Goal: Task Accomplishment & Management: Manage account settings

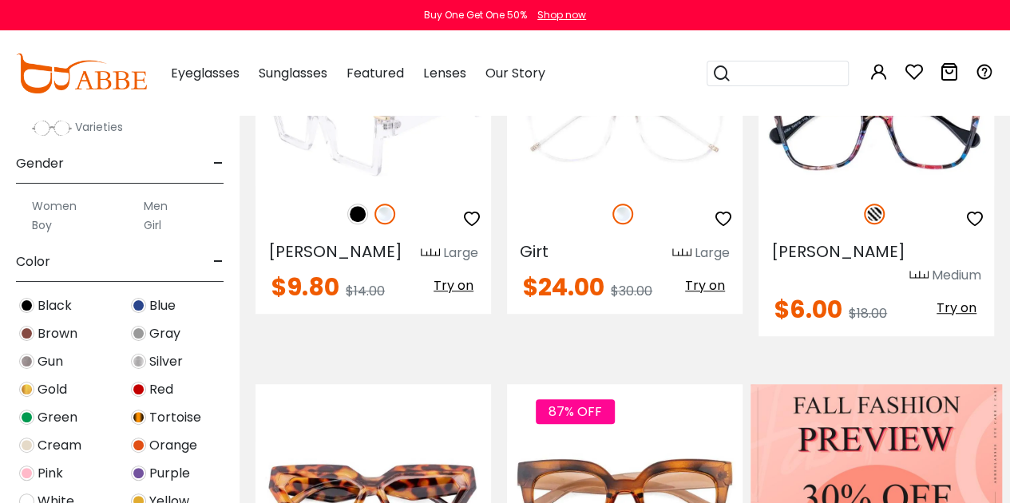
scroll to position [694, 0]
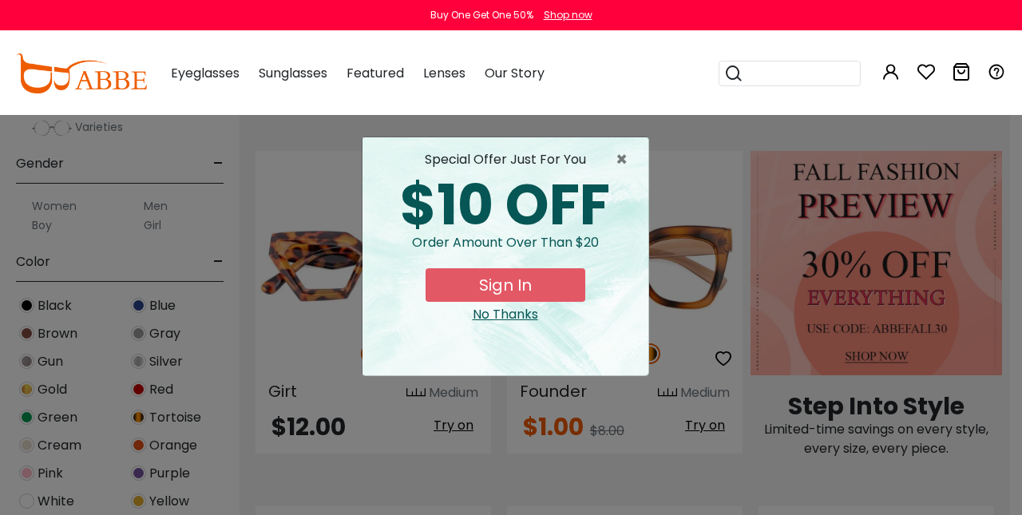
click at [0, 0] on button "Later" at bounding box center [0, 0] width 0 height 0
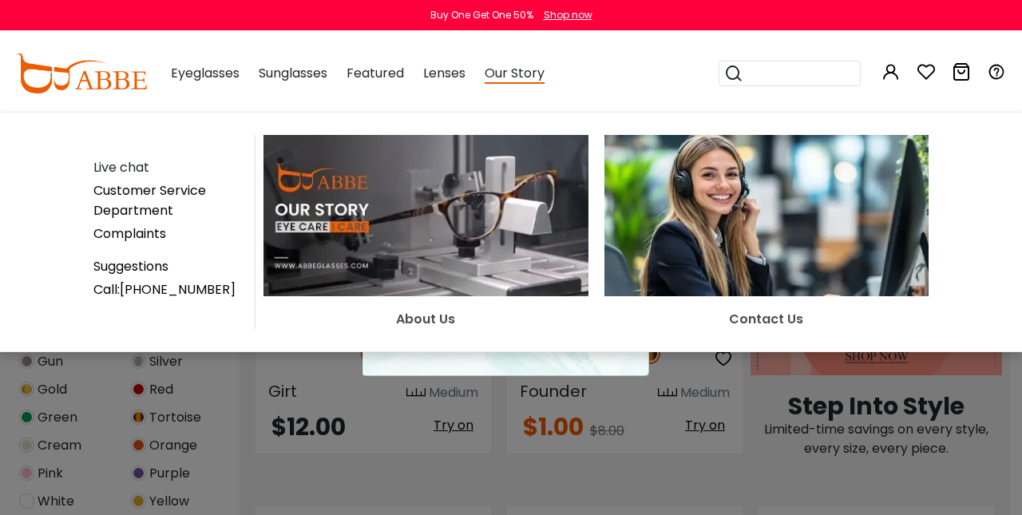
click at [738, 463] on div "× special offer just for you $10 OFF Order amount over than $20 Sign In No Than…" at bounding box center [511, 257] width 1022 height 515
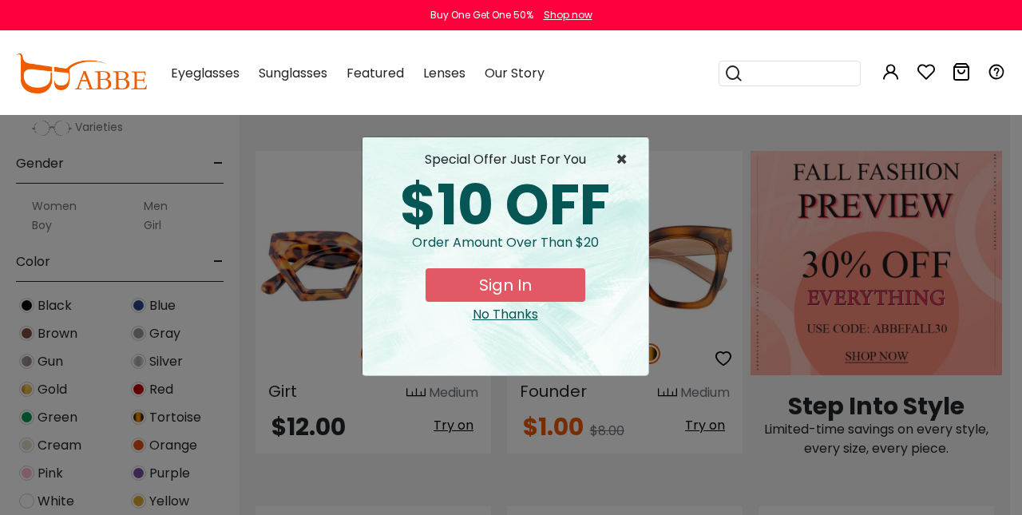
click at [627, 153] on span "×" at bounding box center [625, 159] width 20 height 19
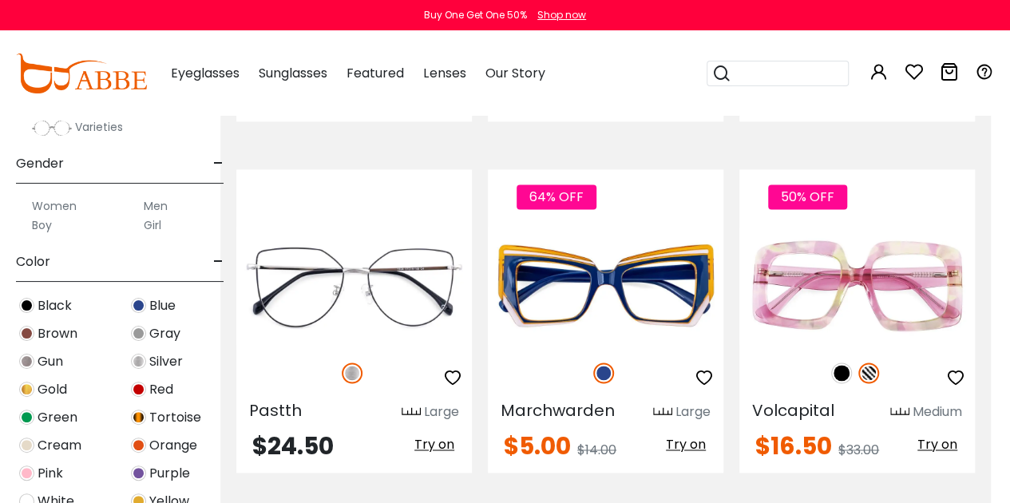
scroll to position [7061, 19]
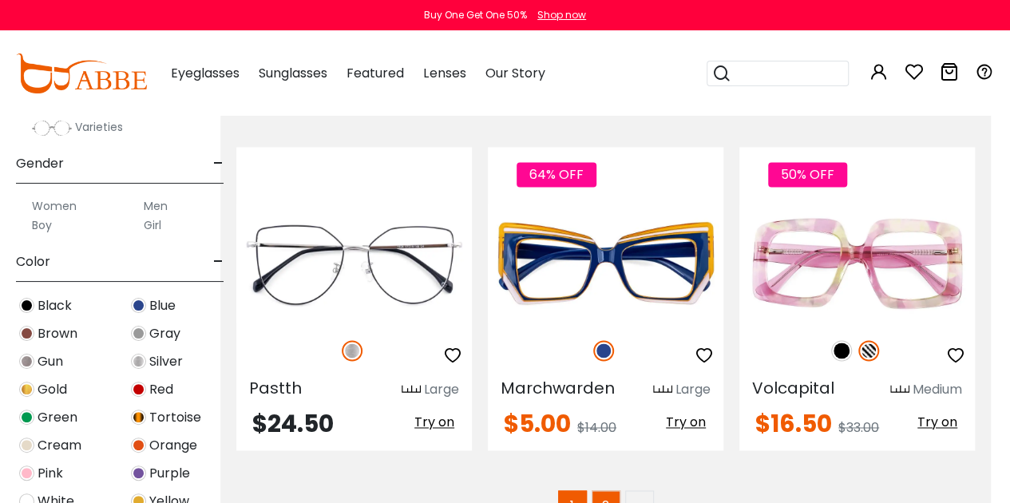
click at [611, 490] on link "2" at bounding box center [605, 504] width 29 height 29
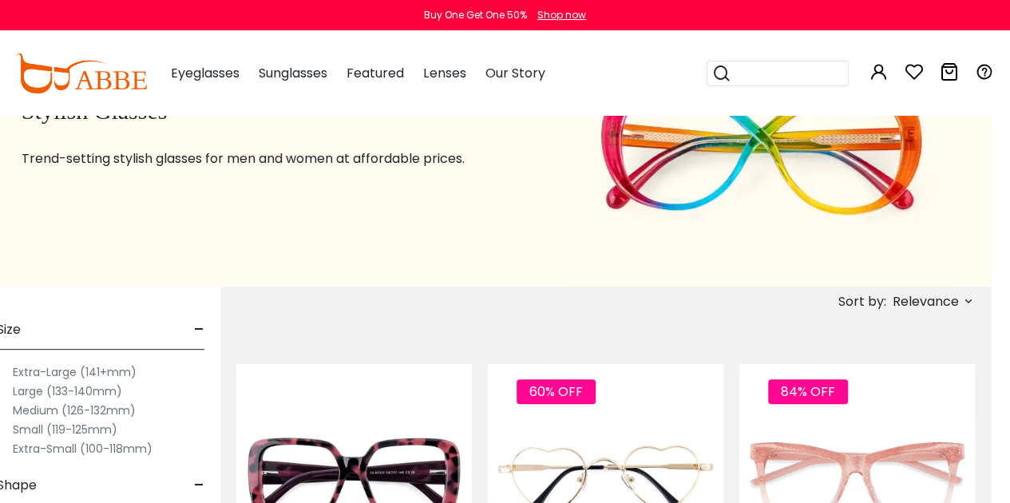
scroll to position [43, 19]
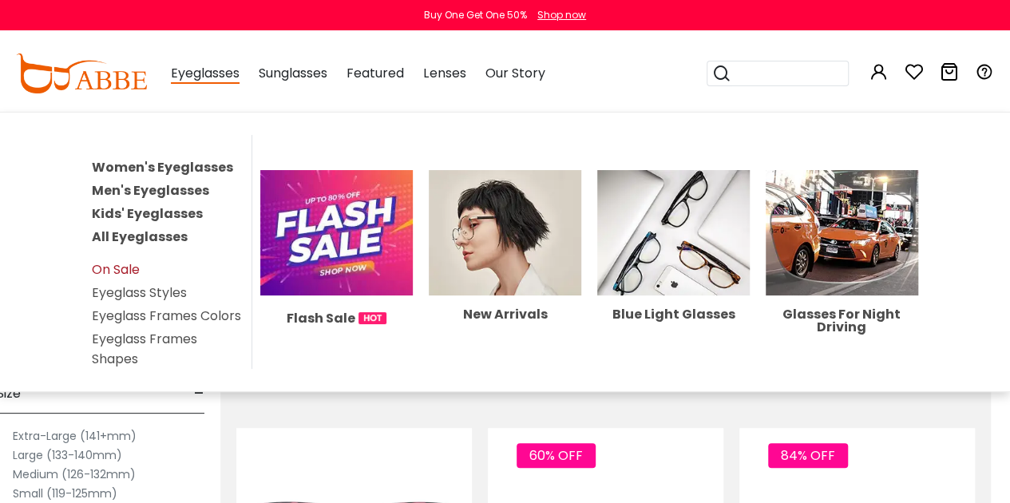
click at [129, 266] on link "On Sale" at bounding box center [116, 269] width 48 height 18
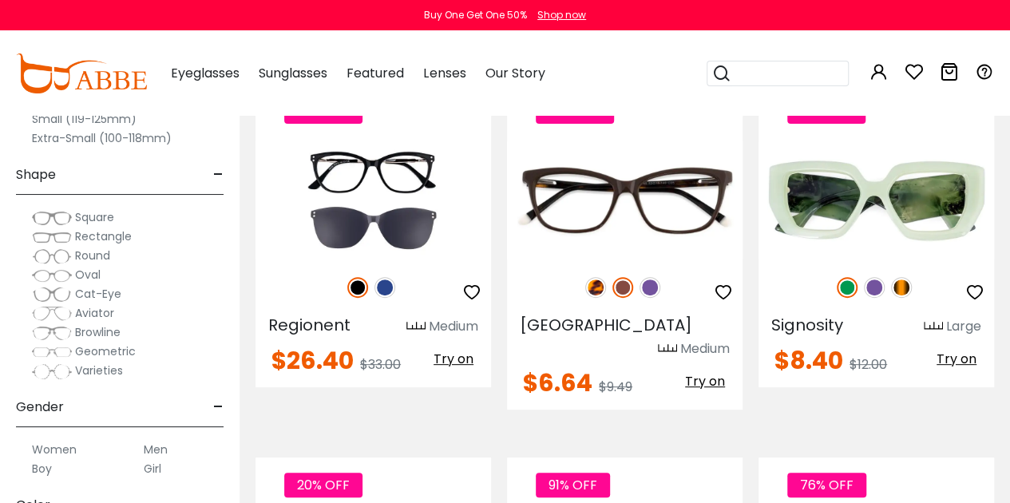
scroll to position [3199, 0]
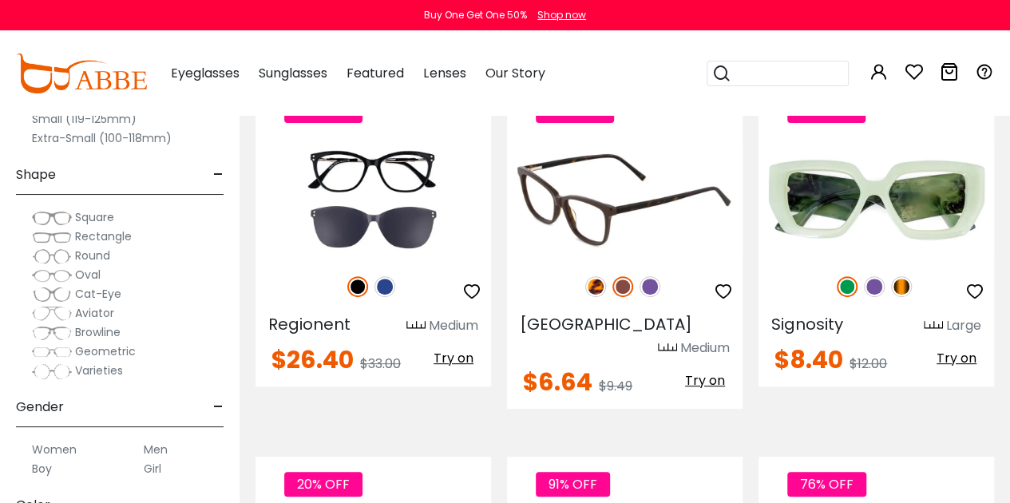
click at [601, 282] on img at bounding box center [595, 286] width 21 height 21
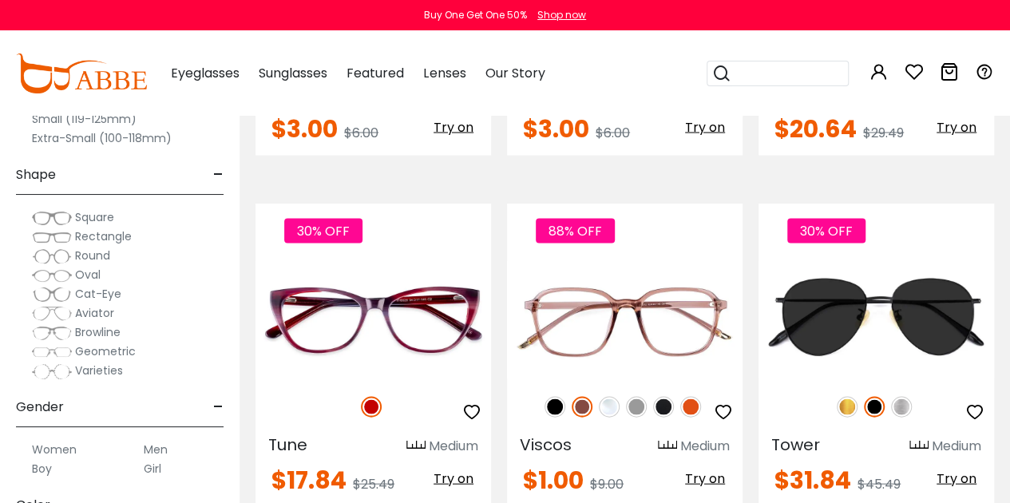
scroll to position [4507, 0]
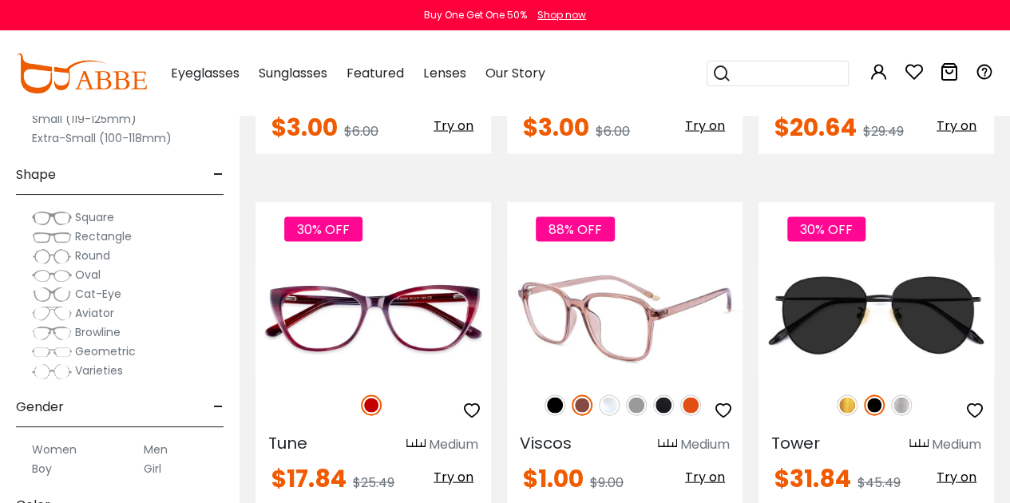
click at [550, 394] on img at bounding box center [554, 404] width 21 height 21
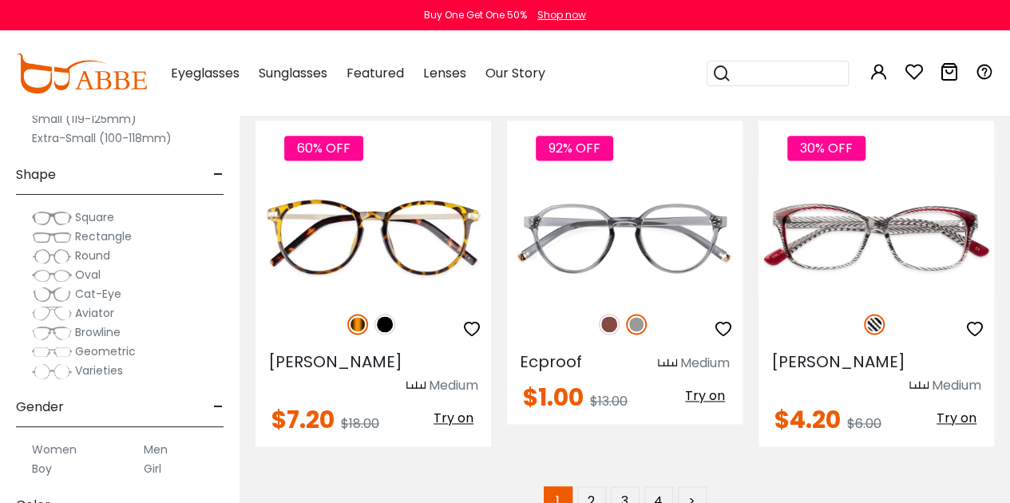
scroll to position [7045, 0]
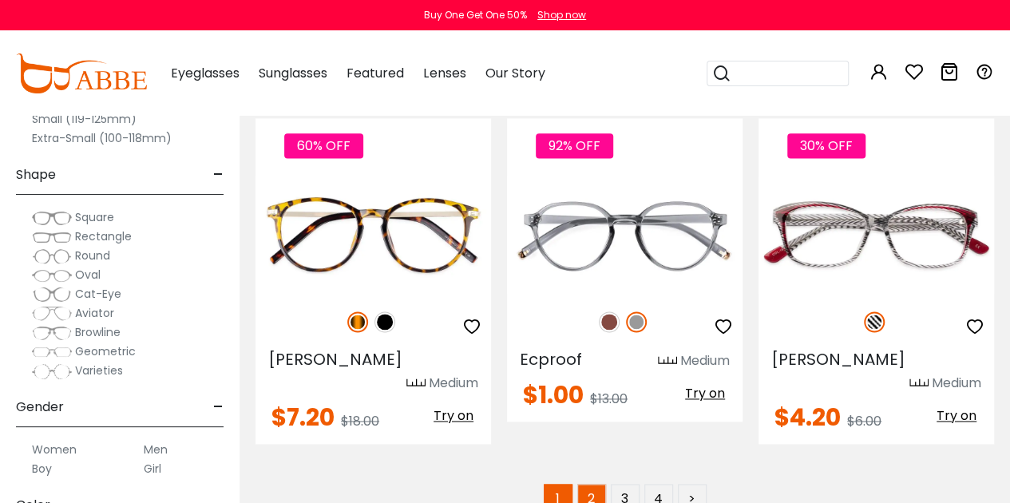
click at [592, 484] on link "2" at bounding box center [591, 498] width 29 height 29
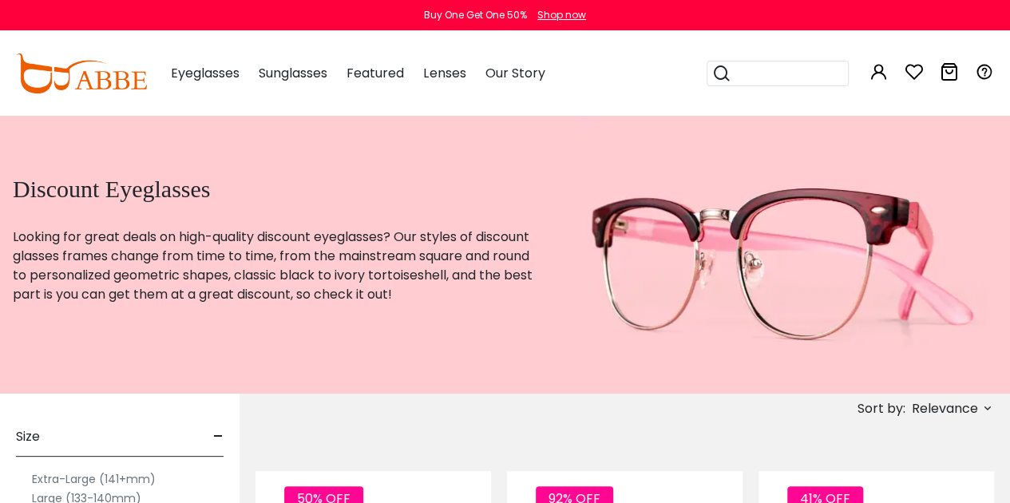
click at [904, 414] on span "Sort by:" at bounding box center [881, 408] width 48 height 18
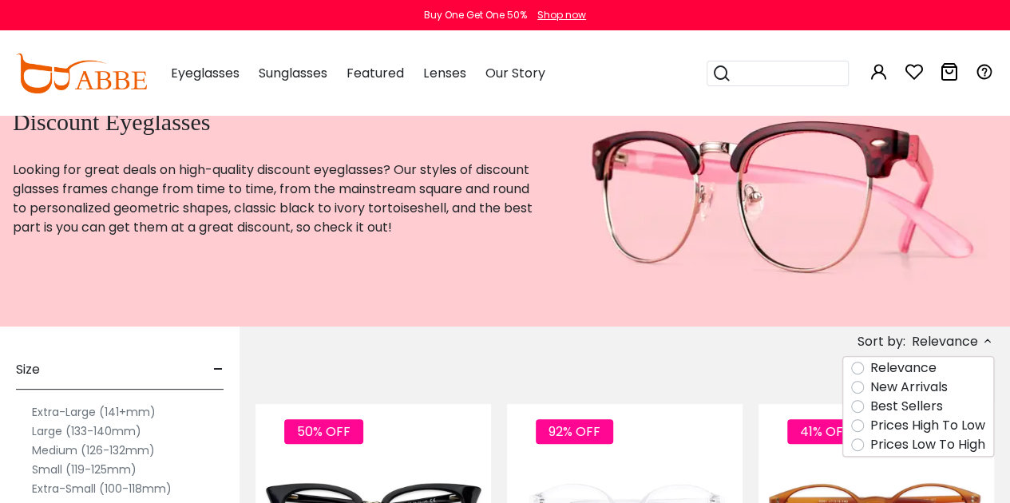
scroll to position [68, 0]
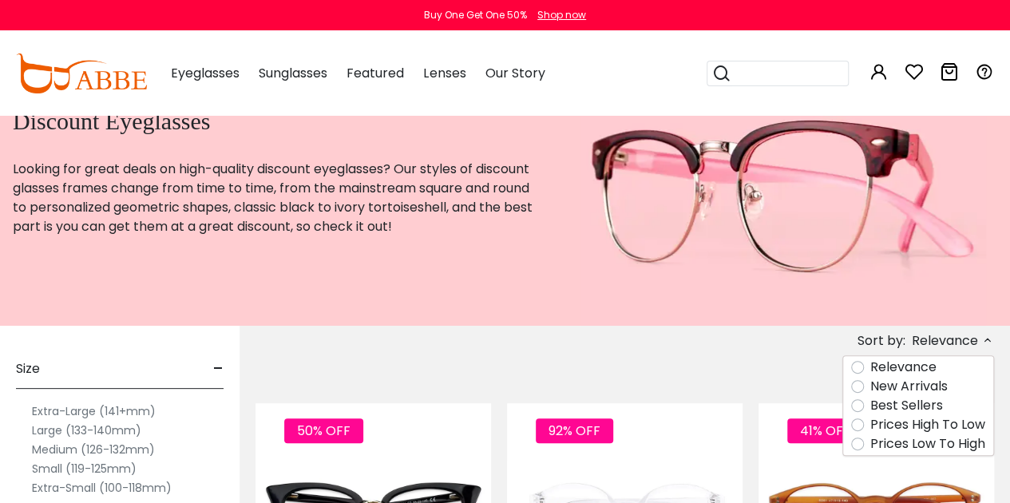
click at [870, 444] on label "Prices Low To High" at bounding box center [927, 443] width 115 height 19
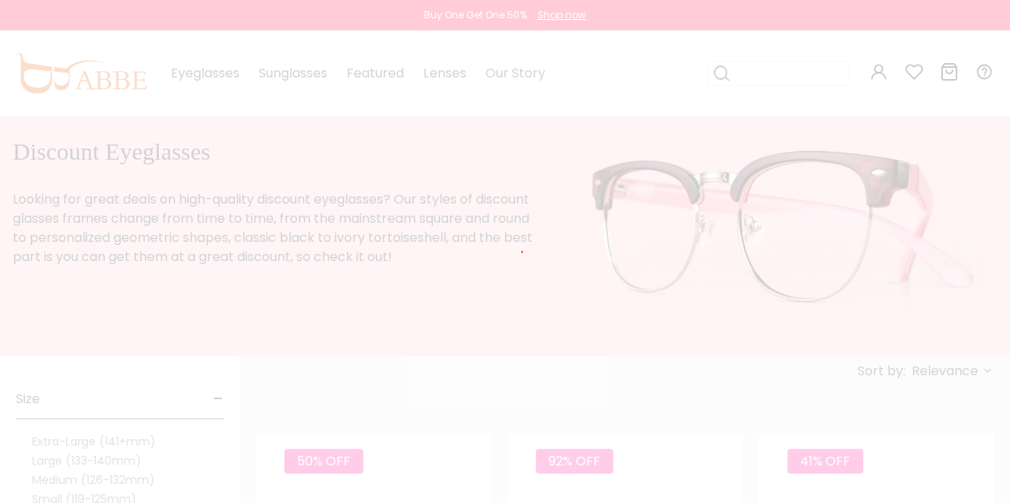
scroll to position [21, 0]
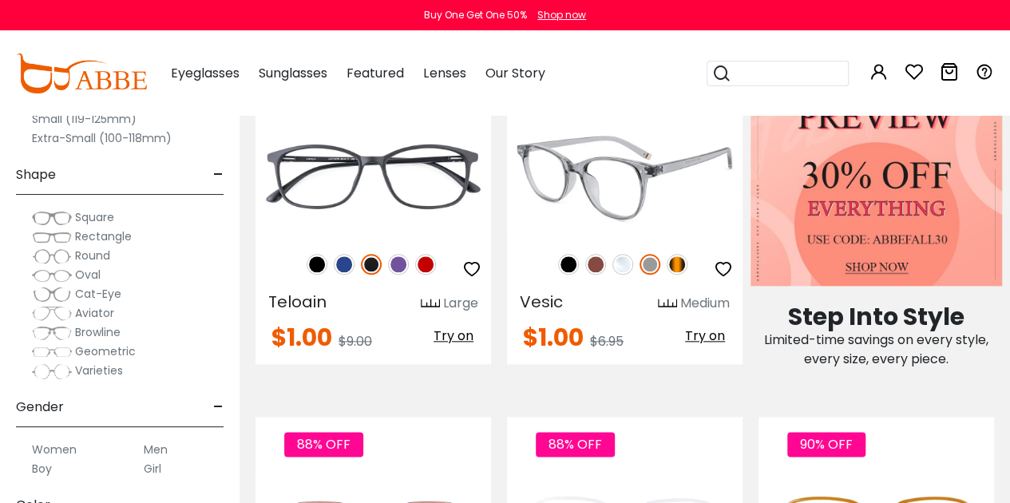
click at [678, 264] on img at bounding box center [677, 264] width 21 height 21
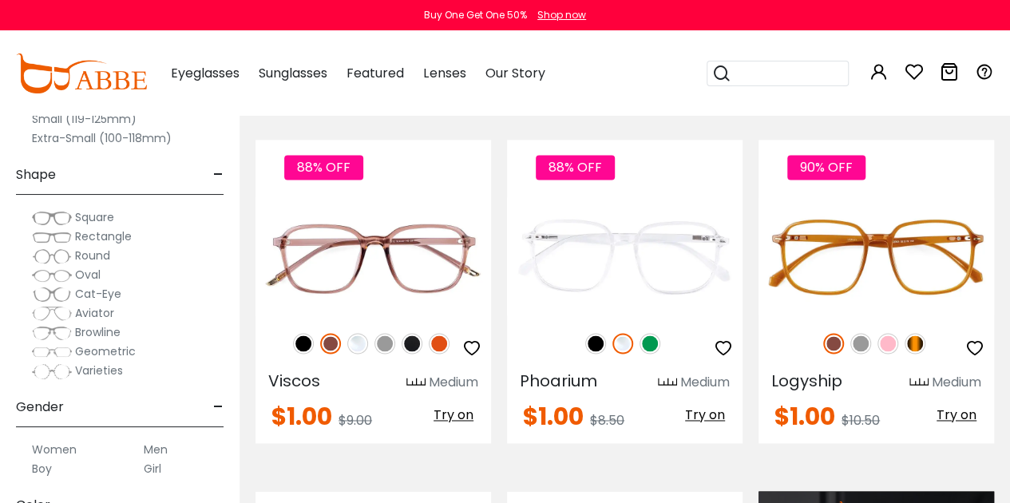
scroll to position [1038, 0]
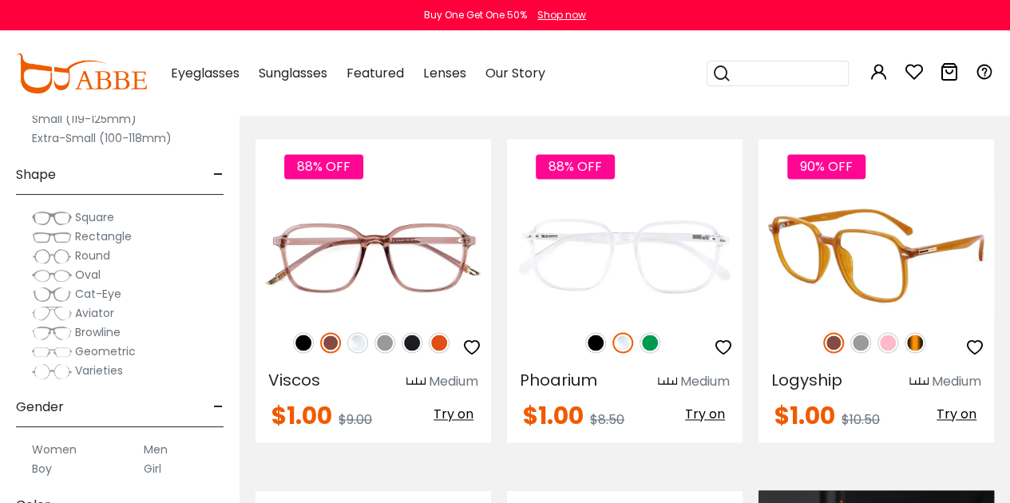
click at [916, 342] on img at bounding box center [914, 342] width 21 height 21
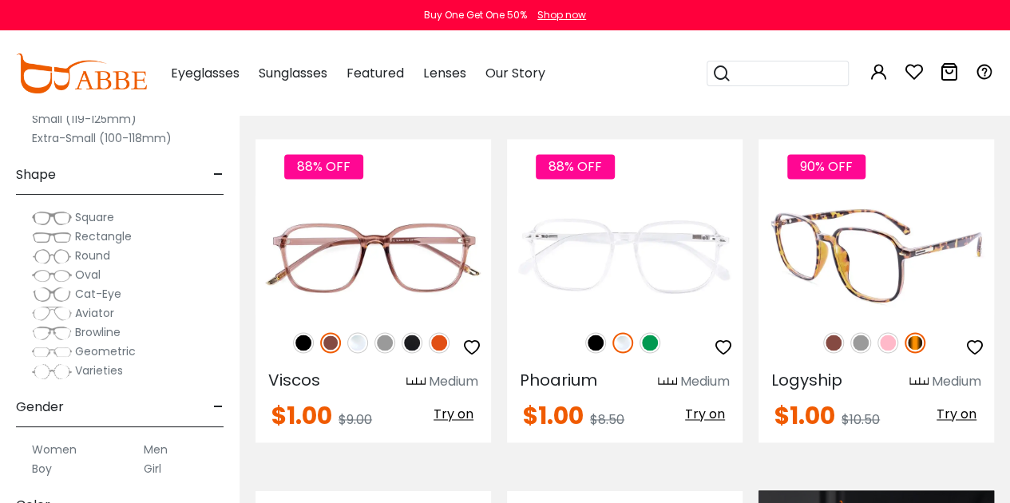
click at [857, 276] on img at bounding box center [875, 254] width 235 height 117
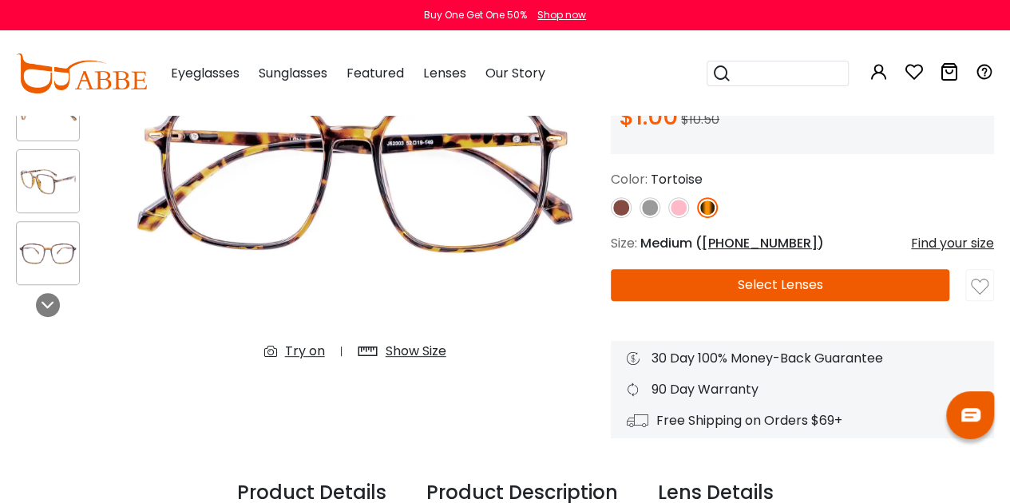
click at [748, 290] on button "Select Lenses" at bounding box center [780, 285] width 338 height 32
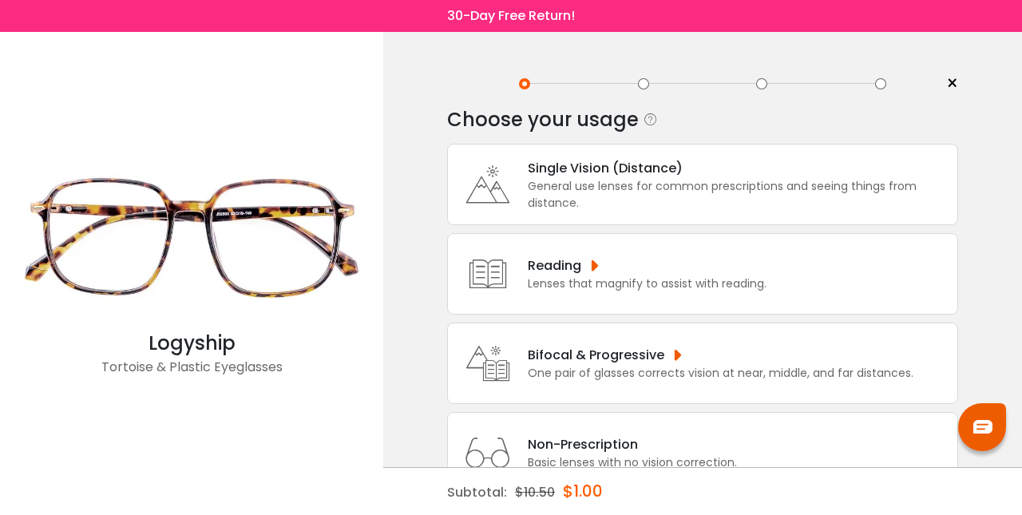
click at [947, 79] on span "×" at bounding box center [952, 84] width 12 height 24
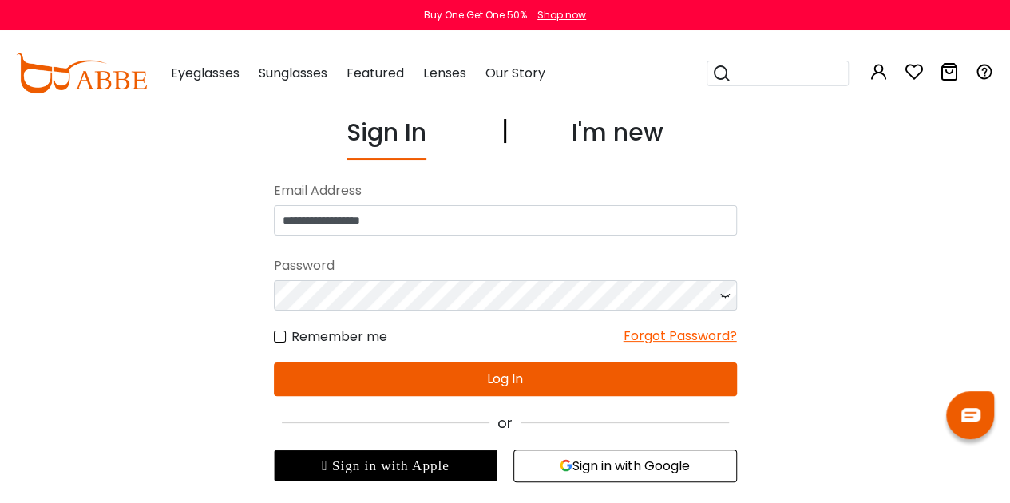
click at [634, 374] on button "Log In" at bounding box center [505, 379] width 463 height 34
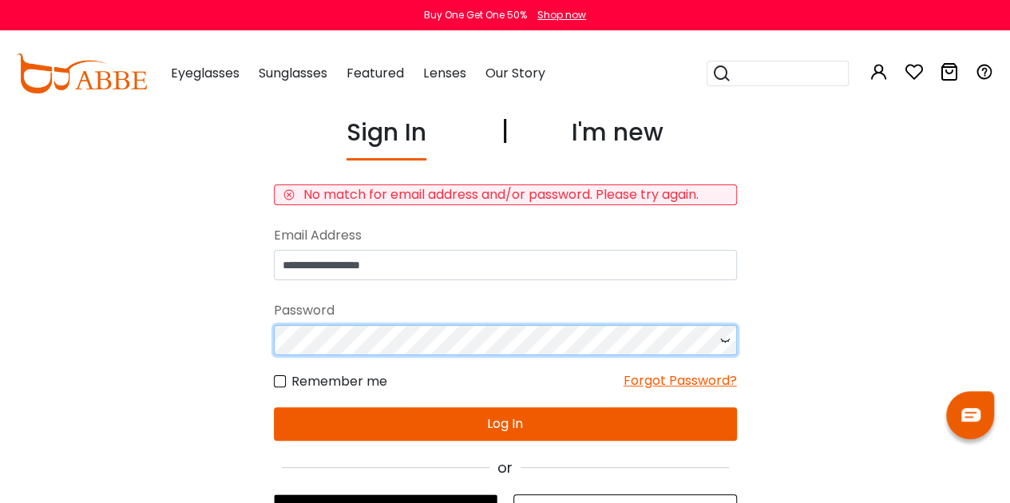
click at [214, 330] on div "**********" at bounding box center [505, 320] width 1010 height 413
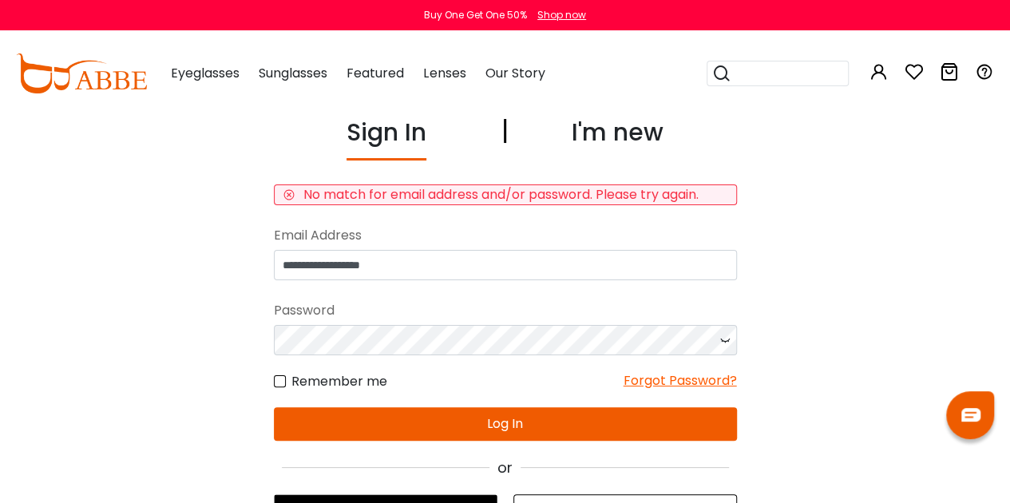
click at [569, 418] on button "Log In" at bounding box center [505, 424] width 463 height 34
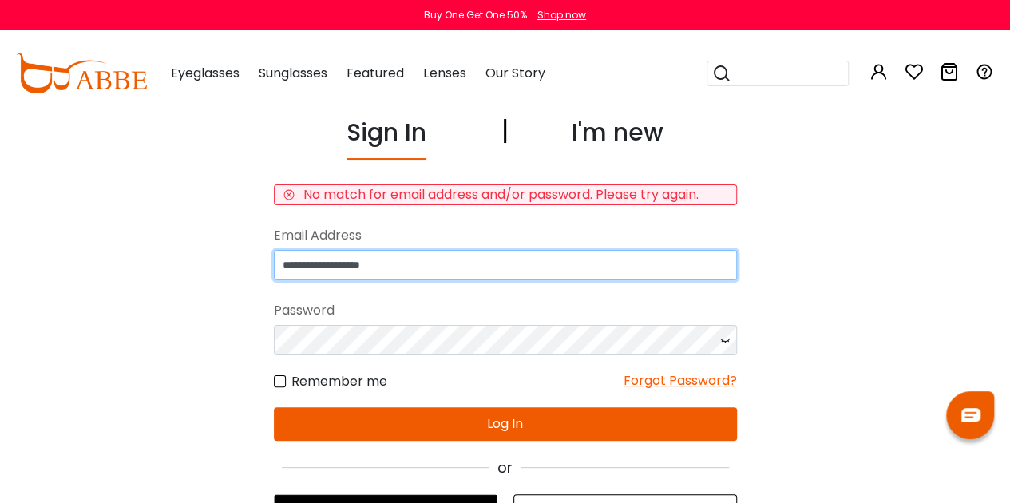
click at [353, 264] on input "**********" at bounding box center [505, 265] width 463 height 30
type input "**********"
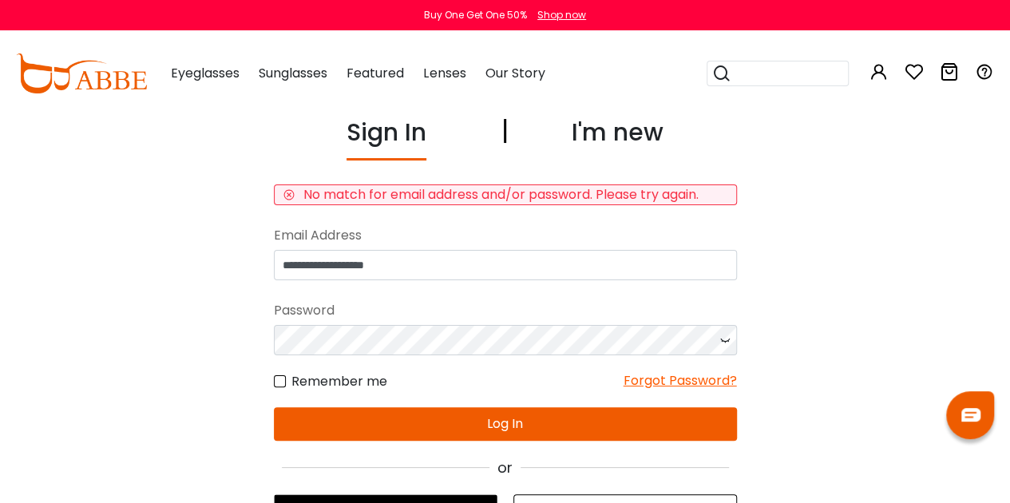
click at [359, 396] on form "**********" at bounding box center [505, 312] width 463 height 256
click at [371, 424] on button "Log In" at bounding box center [505, 424] width 463 height 34
click at [411, 390] on div "Remember me Forgot Password?" at bounding box center [505, 373] width 463 height 36
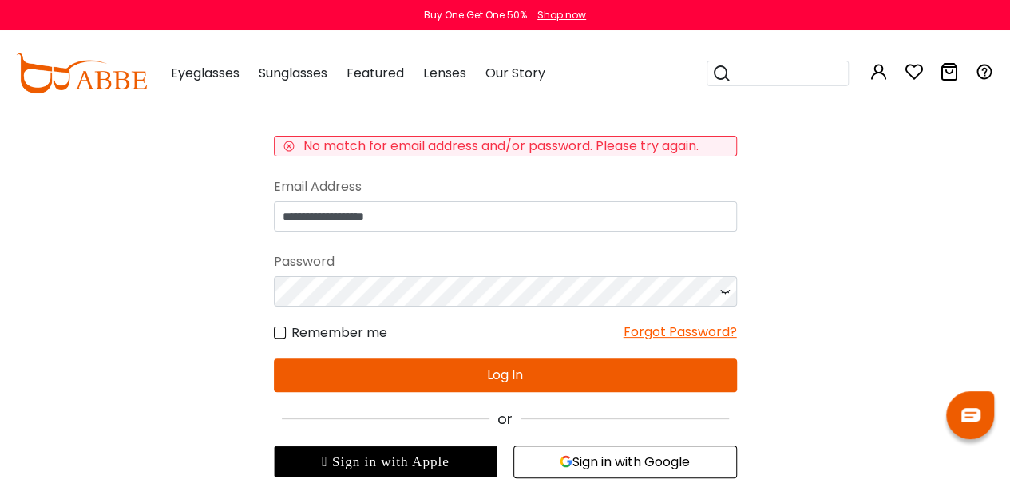
scroll to position [50, 0]
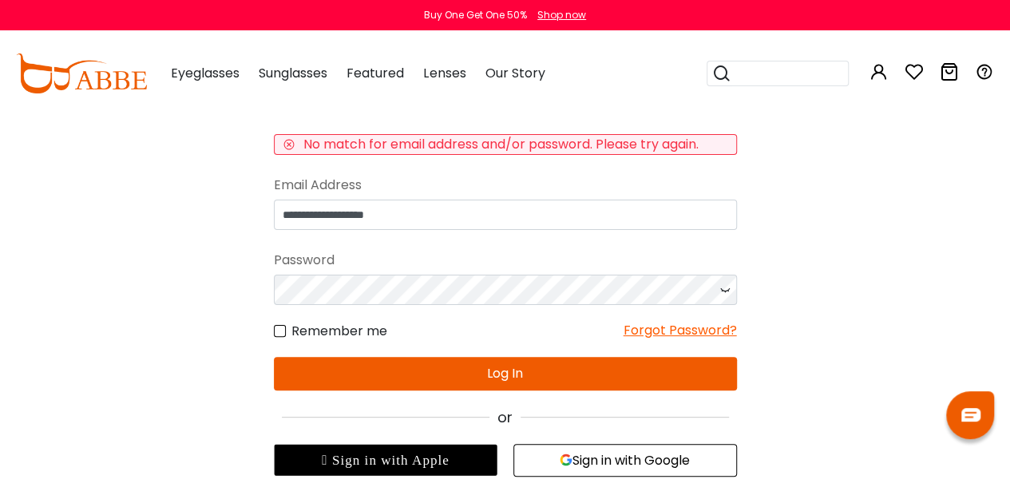
click at [587, 452] on button "Sign in with Google" at bounding box center [625, 460] width 224 height 33
click at [615, 462] on button "Sign in with Google" at bounding box center [625, 460] width 224 height 33
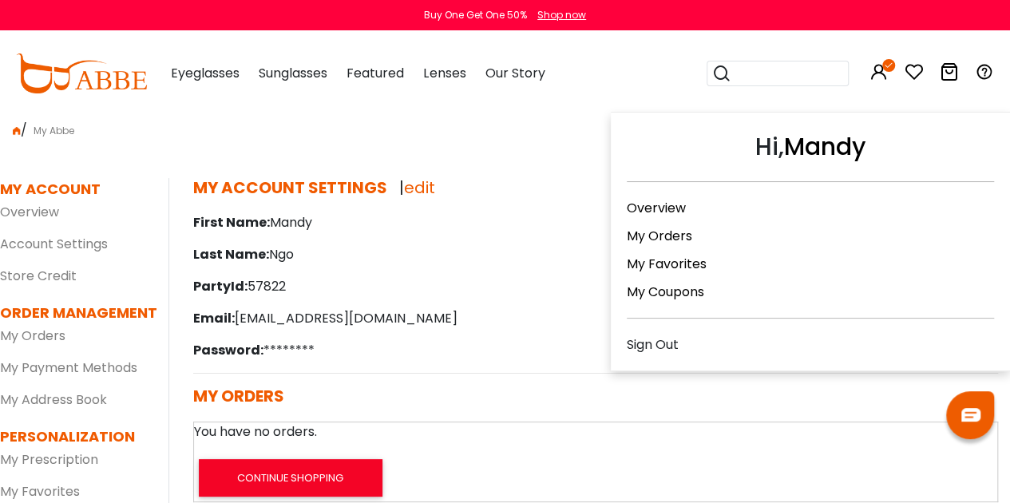
click at [673, 232] on link "My Orders" at bounding box center [659, 236] width 65 height 18
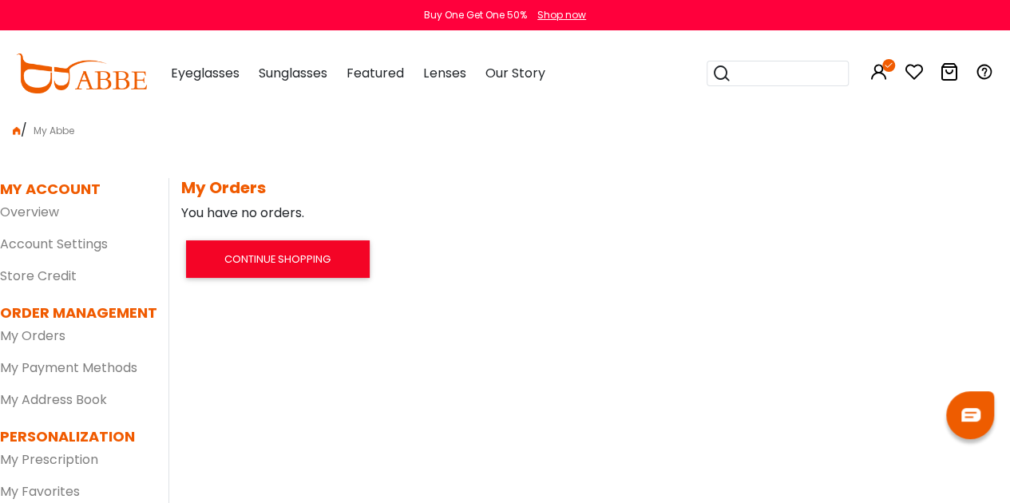
drag, startPoint x: 738, startPoint y: 232, endPoint x: 947, endPoint y: 77, distance: 260.7
click at [947, 77] on icon at bounding box center [949, 71] width 19 height 19
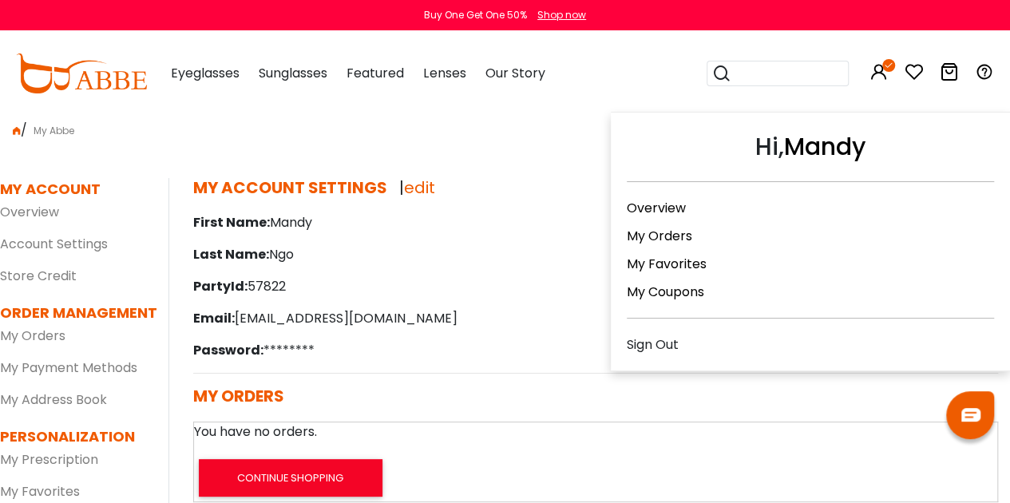
click at [876, 79] on icon at bounding box center [878, 71] width 19 height 19
click at [647, 337] on div "Sign Out" at bounding box center [810, 344] width 367 height 20
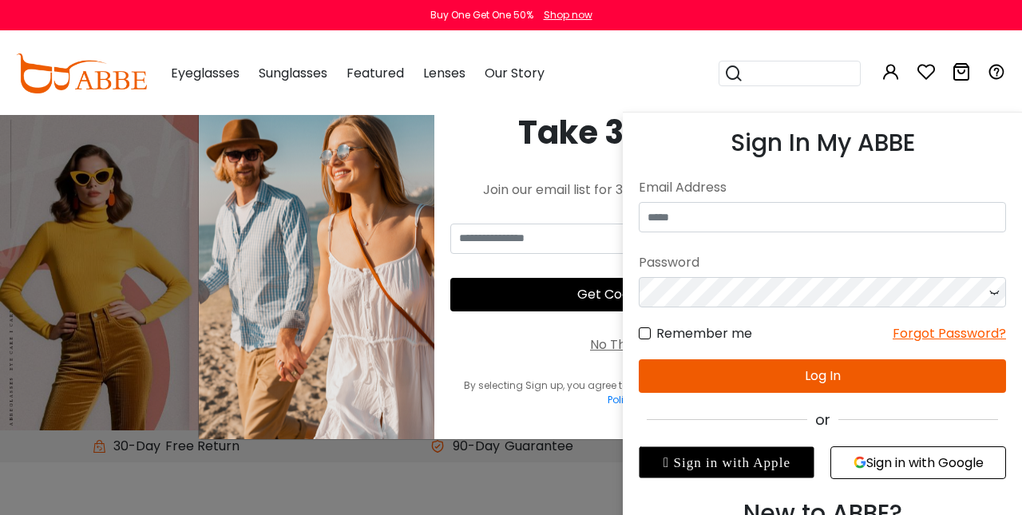
click at [896, 76] on icon at bounding box center [890, 71] width 19 height 19
click at [764, 214] on input "email" at bounding box center [822, 217] width 367 height 30
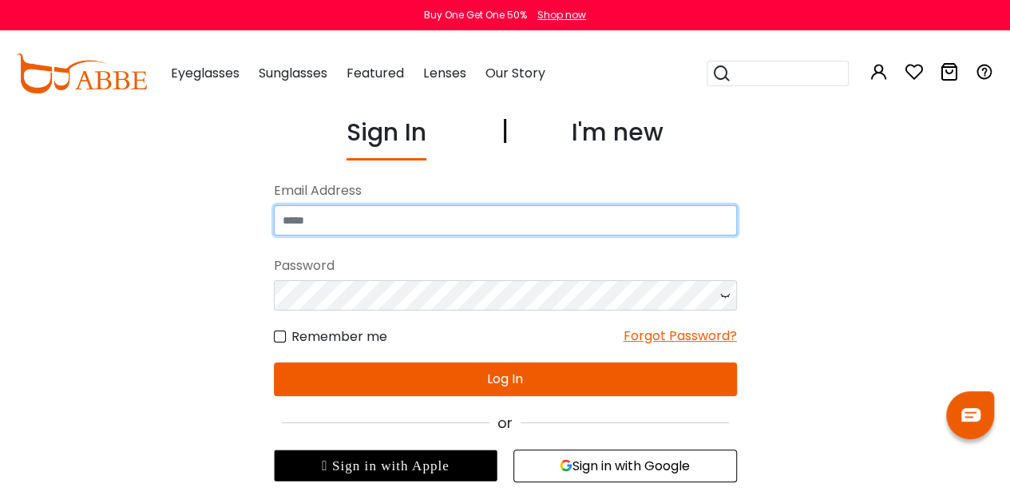
click at [413, 226] on input "email" at bounding box center [505, 220] width 463 height 30
click at [308, 224] on input "email" at bounding box center [505, 220] width 463 height 30
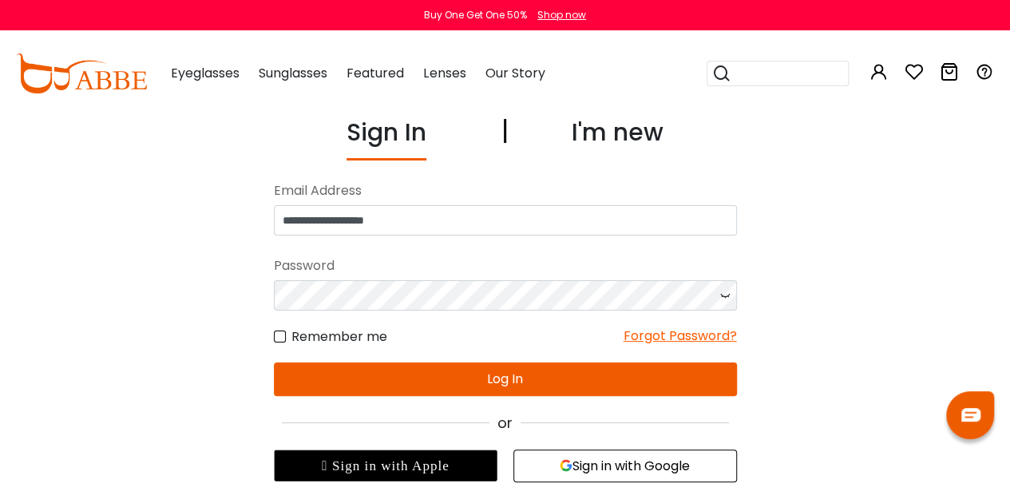
click at [353, 226] on input "**********" at bounding box center [505, 220] width 463 height 30
type input "**********"
click at [722, 303] on icon at bounding box center [725, 295] width 16 height 30
click at [730, 297] on icon at bounding box center [725, 295] width 16 height 30
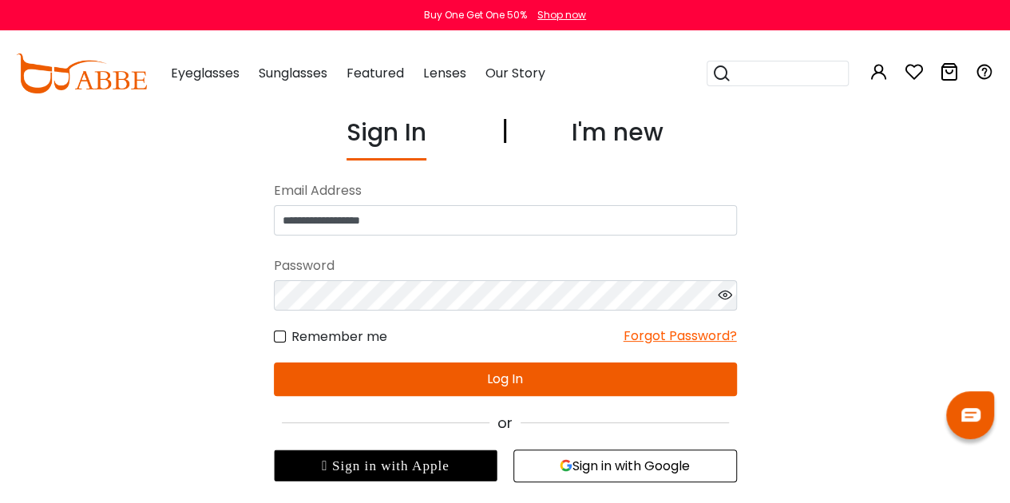
click at [562, 362] on button "Log In" at bounding box center [505, 379] width 463 height 34
click at [550, 378] on button "Log In" at bounding box center [505, 379] width 463 height 34
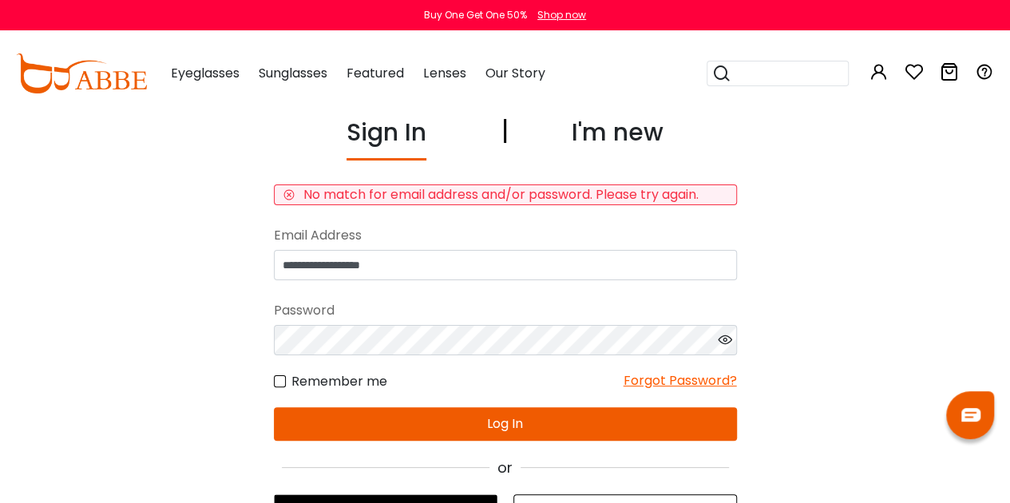
click at [575, 494] on button "Sign in with Google" at bounding box center [625, 510] width 224 height 33
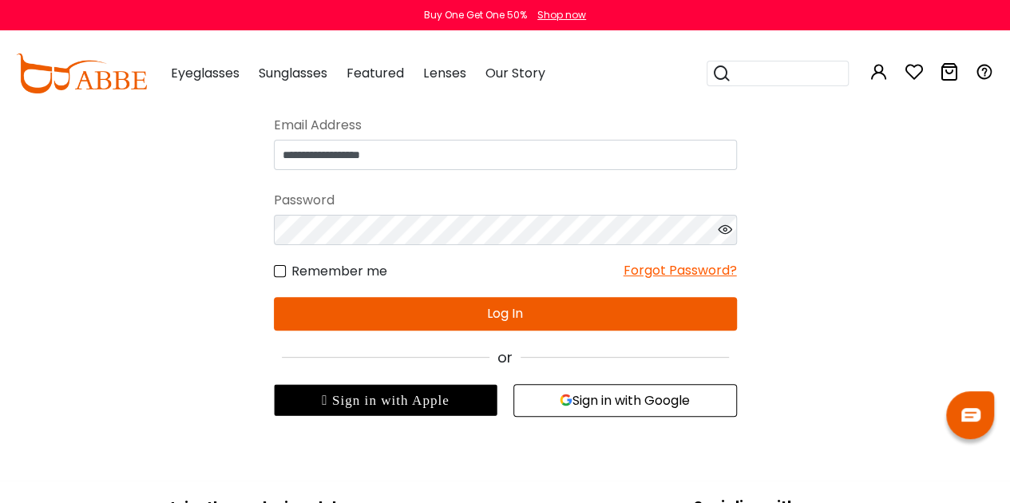
click at [591, 381] on div " Sign in with Apple Sign in with Google" at bounding box center [505, 392] width 479 height 49
click at [618, 398] on button "Sign in with Google" at bounding box center [625, 400] width 224 height 33
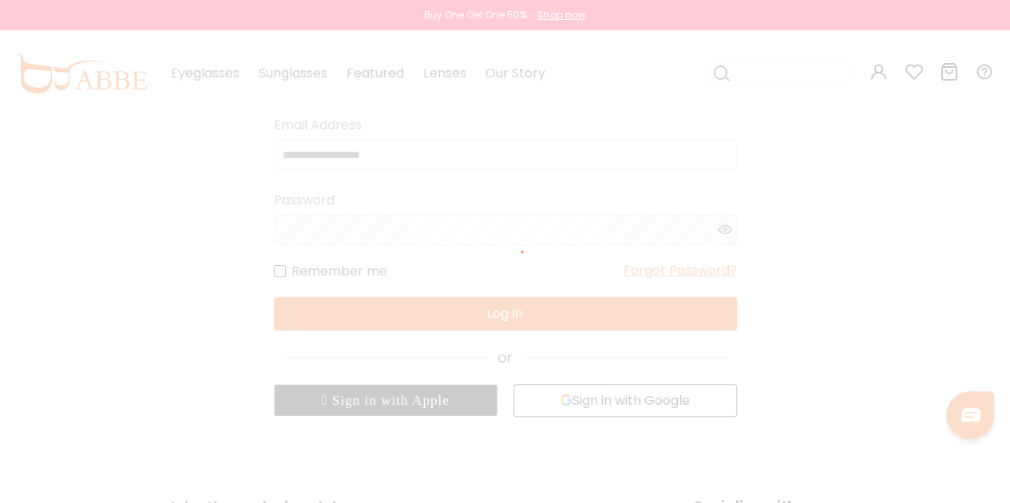
click at [265, 152] on div at bounding box center [505, 251] width 1010 height 503
drag, startPoint x: 586, startPoint y: 404, endPoint x: 48, endPoint y: 16, distance: 663.3
click at [265, 152] on div at bounding box center [505, 251] width 1010 height 503
click at [228, 171] on div at bounding box center [505, 251] width 1010 height 503
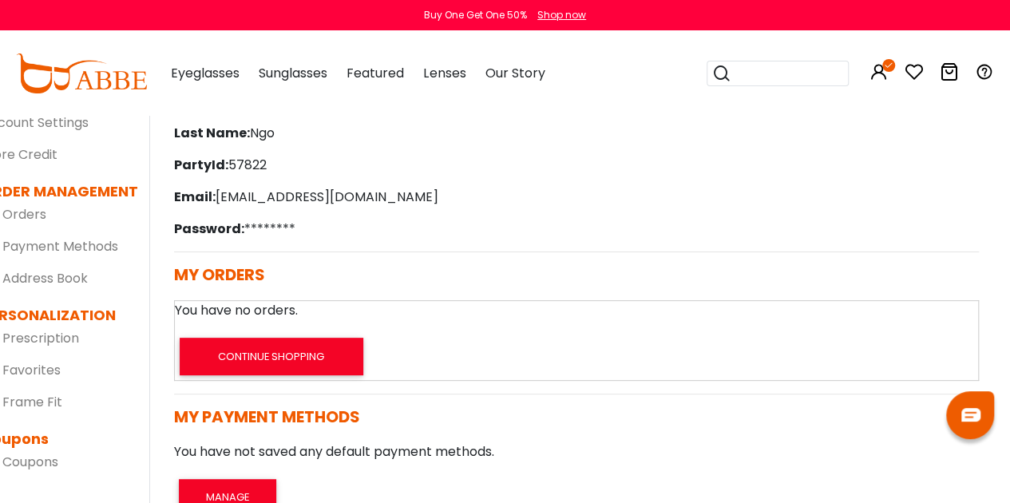
scroll to position [0, 19]
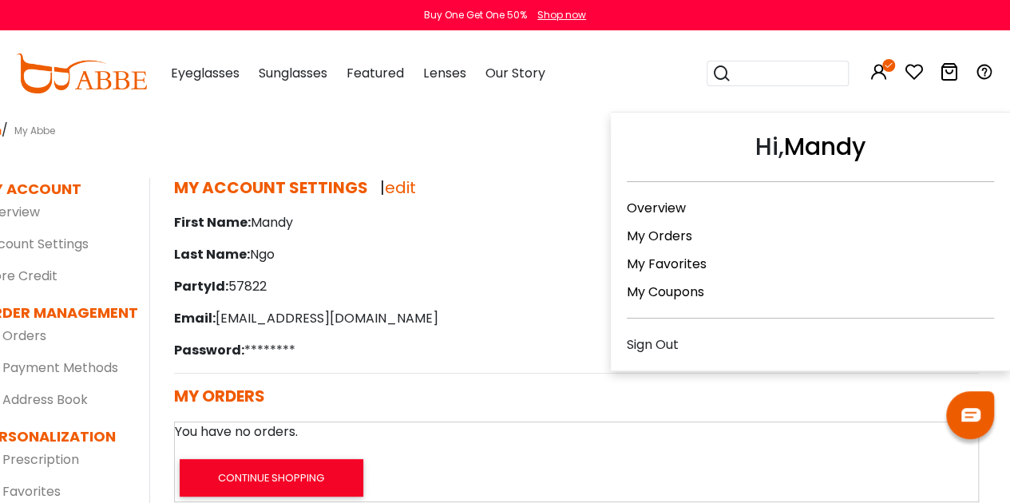
click at [656, 334] on div "Sign Out" at bounding box center [810, 344] width 367 height 20
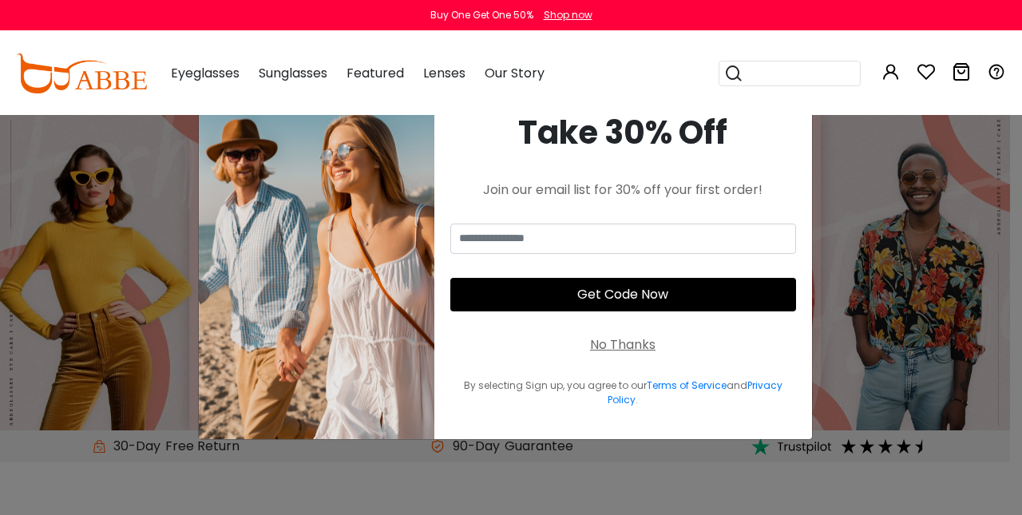
click at [606, 342] on div "No Thanks" at bounding box center [622, 344] width 65 height 19
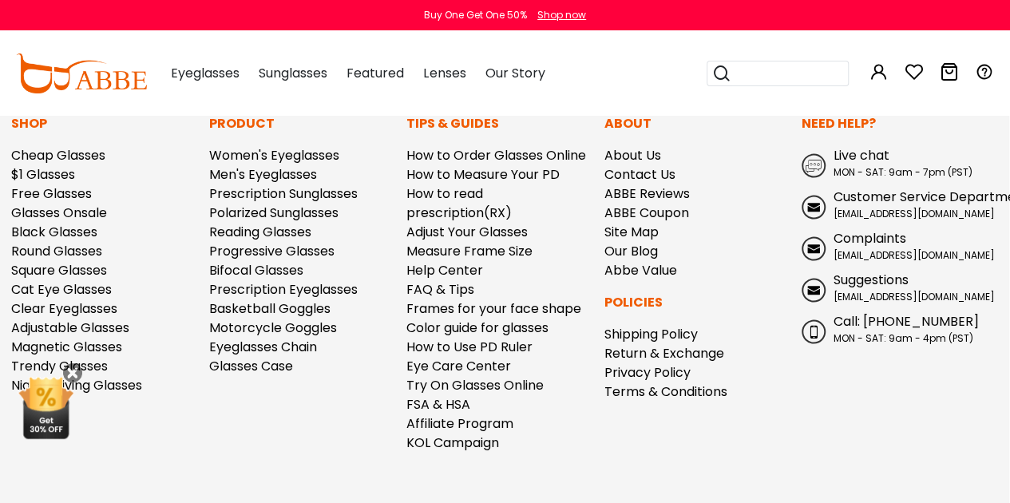
scroll to position [4492, 1]
